Goal: Task Accomplishment & Management: Use online tool/utility

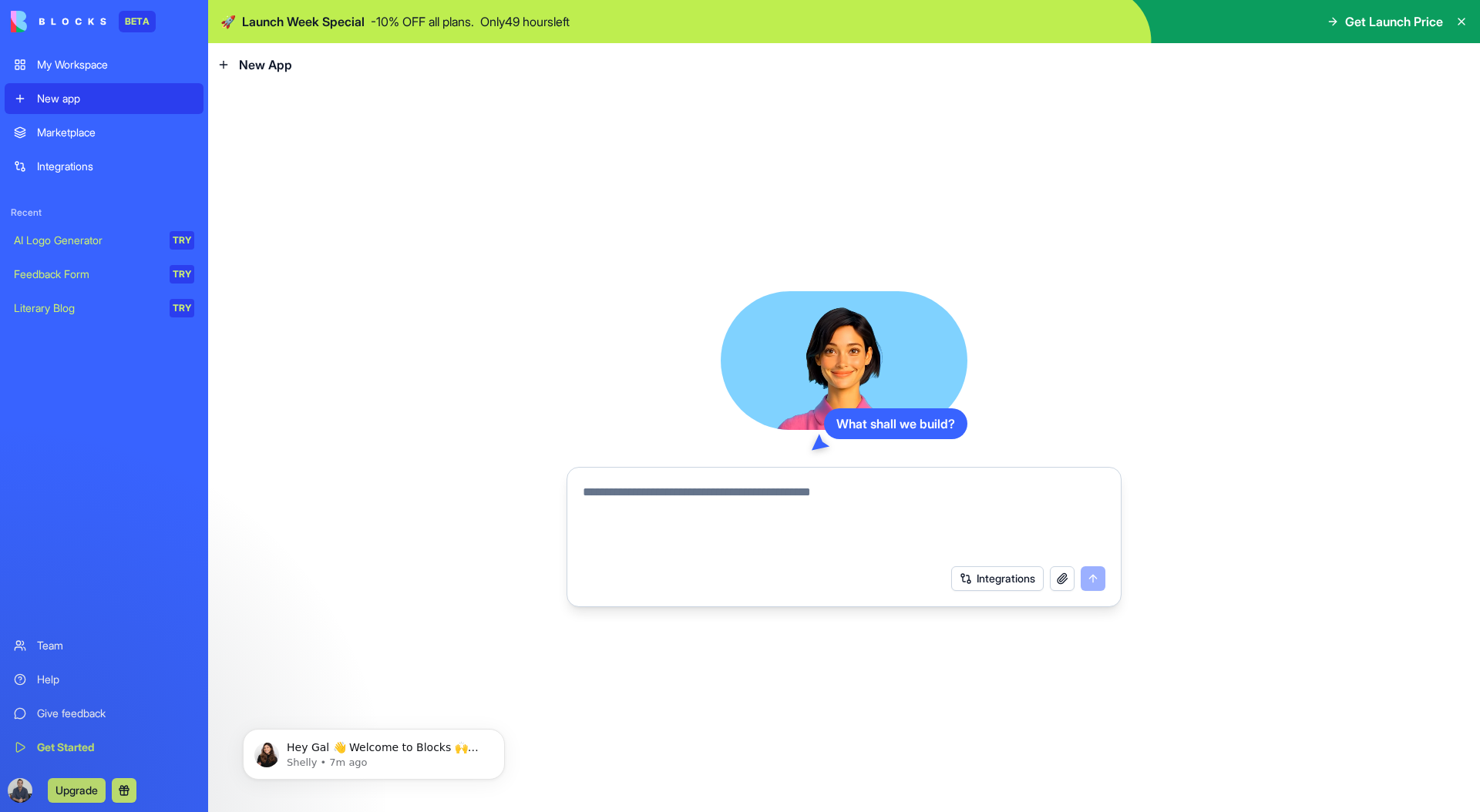
click at [816, 360] on video at bounding box center [844, 361] width 247 height 139
click at [651, 472] on form "Integrations" at bounding box center [843, 537] width 555 height 141
click at [652, 485] on textarea at bounding box center [844, 520] width 523 height 74
type textarea "****"
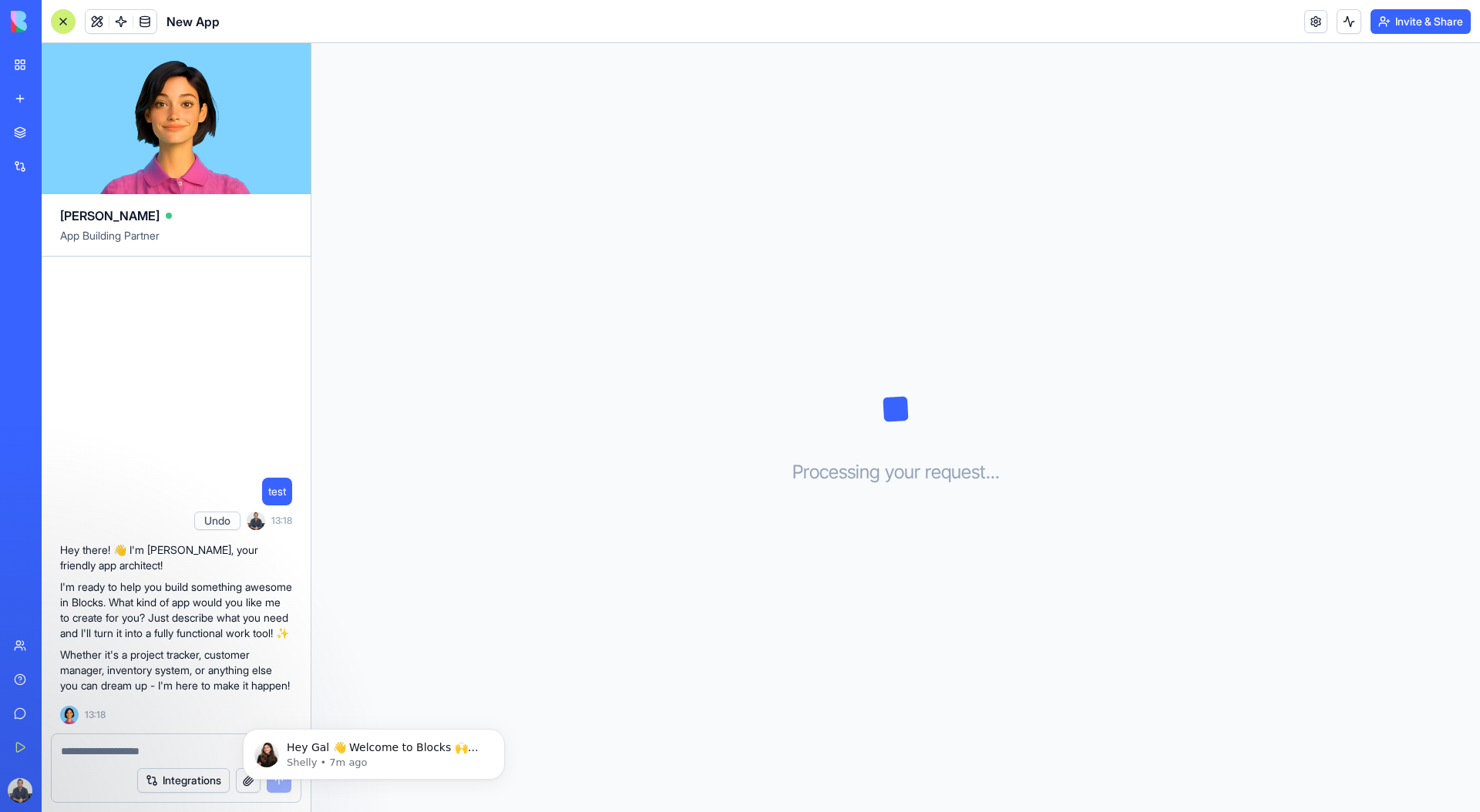
click at [33, 63] on link "My Workspace" at bounding box center [35, 65] width 61 height 31
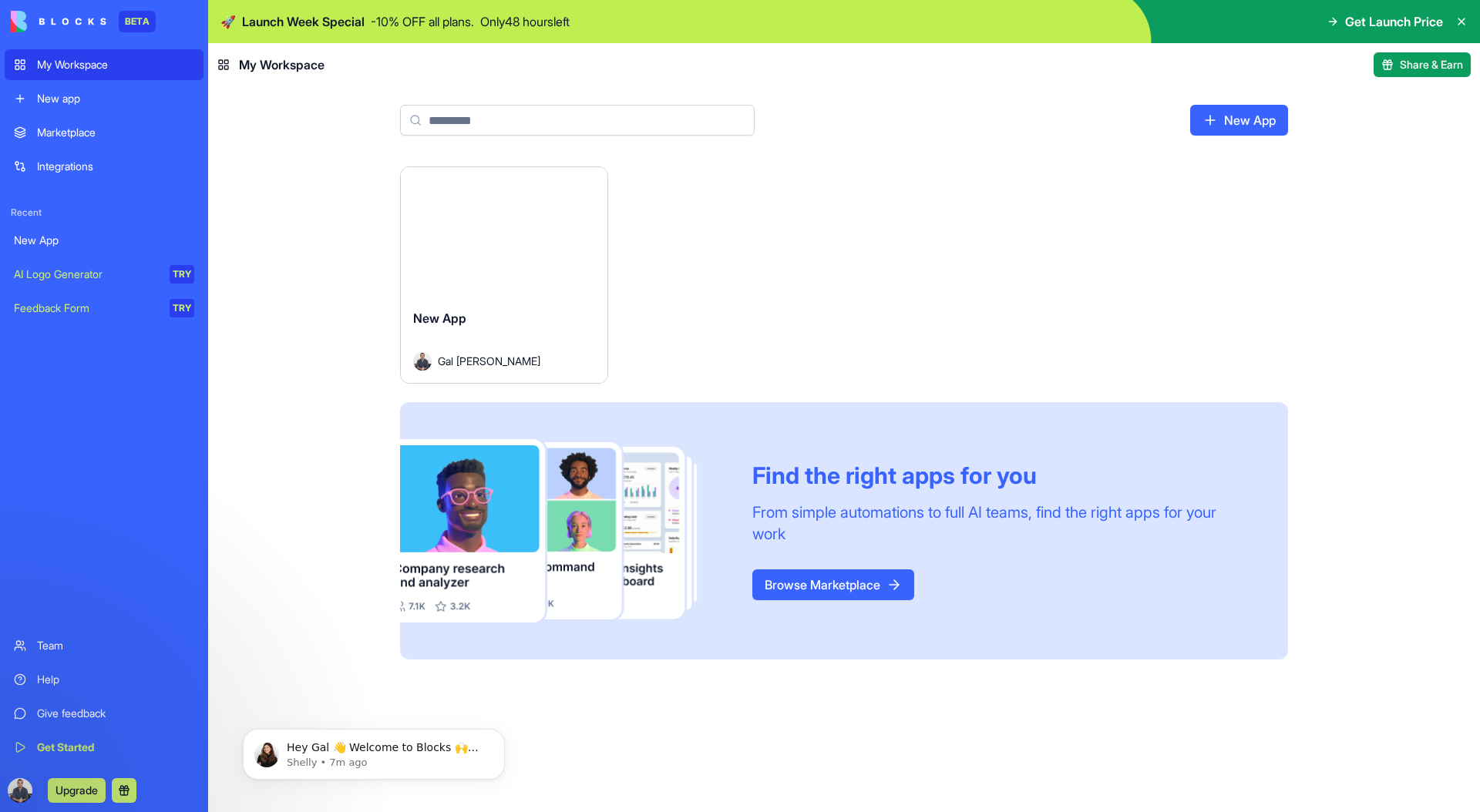
click at [444, 236] on div "Launch" at bounding box center [503, 232] width 206 height 129
